Goal: Navigation & Orientation: Go to known website

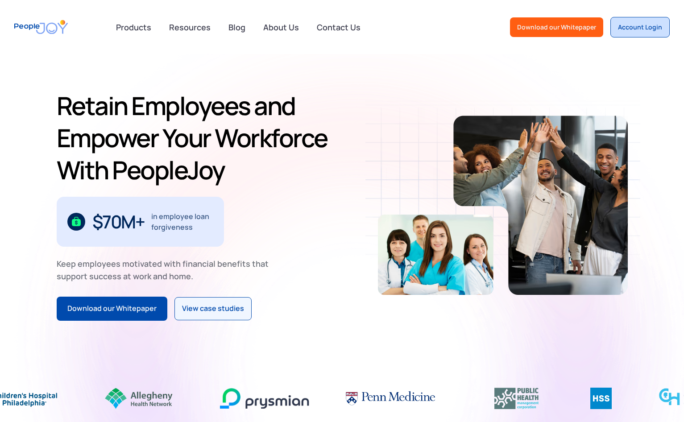
click at [649, 33] on link "Account Login" at bounding box center [639, 27] width 59 height 21
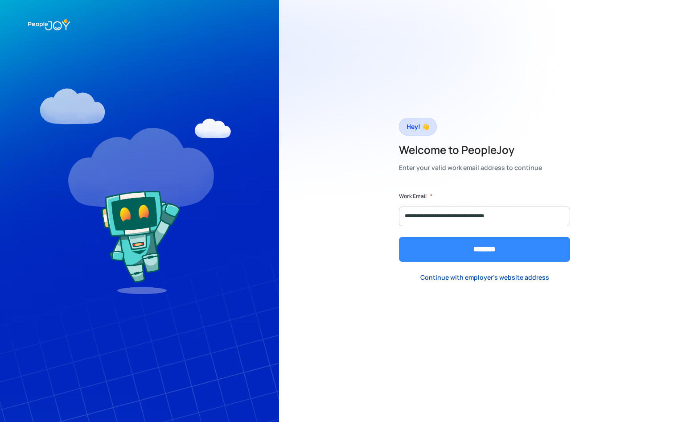
type input "**********"
click at [476, 248] on input "********" at bounding box center [484, 249] width 171 height 25
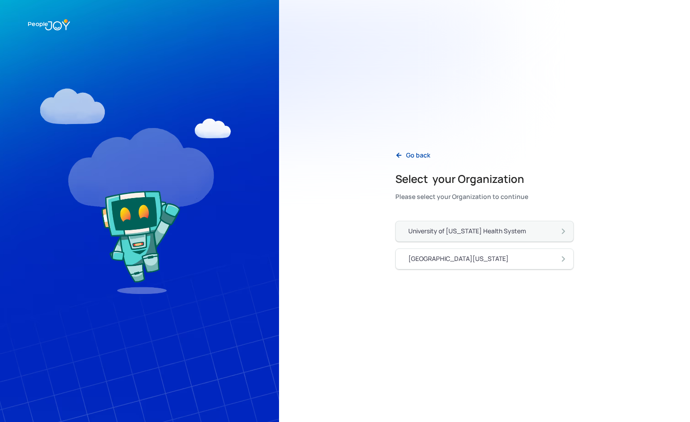
click at [476, 234] on div "University of [US_STATE] Health System" at bounding box center [468, 231] width 118 height 9
